Goal: Task Accomplishment & Management: Use online tool/utility

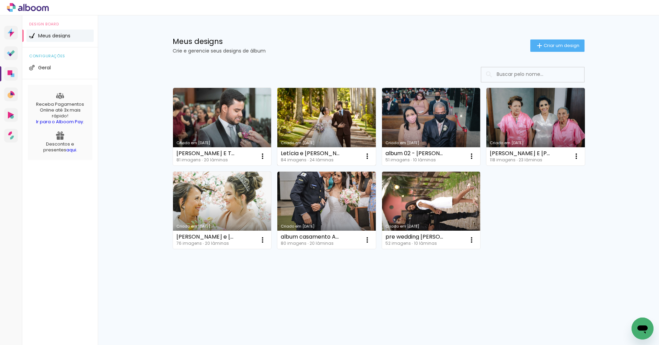
click at [328, 118] on link "Criado em [DATE]" at bounding box center [326, 127] width 98 height 78
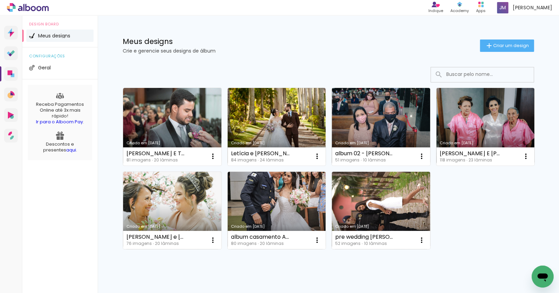
click at [37, 98] on li "Receba Pagamentos Online até 3x mais rápido! Ir para o Alboom Pay ." at bounding box center [60, 108] width 58 height 40
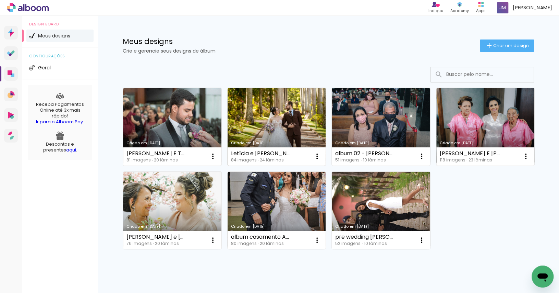
click at [275, 116] on link "Criado em [DATE]" at bounding box center [277, 127] width 98 height 78
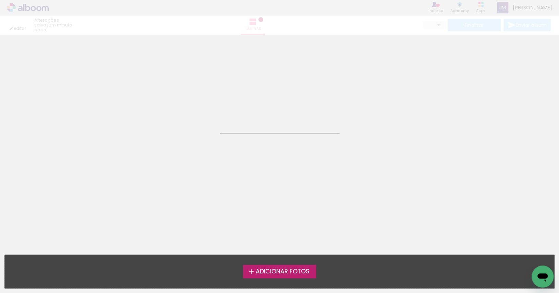
click at [275, 116] on neon-animated-pages "Confirmar Cancelar" at bounding box center [279, 164] width 559 height 258
